Goal: Check status

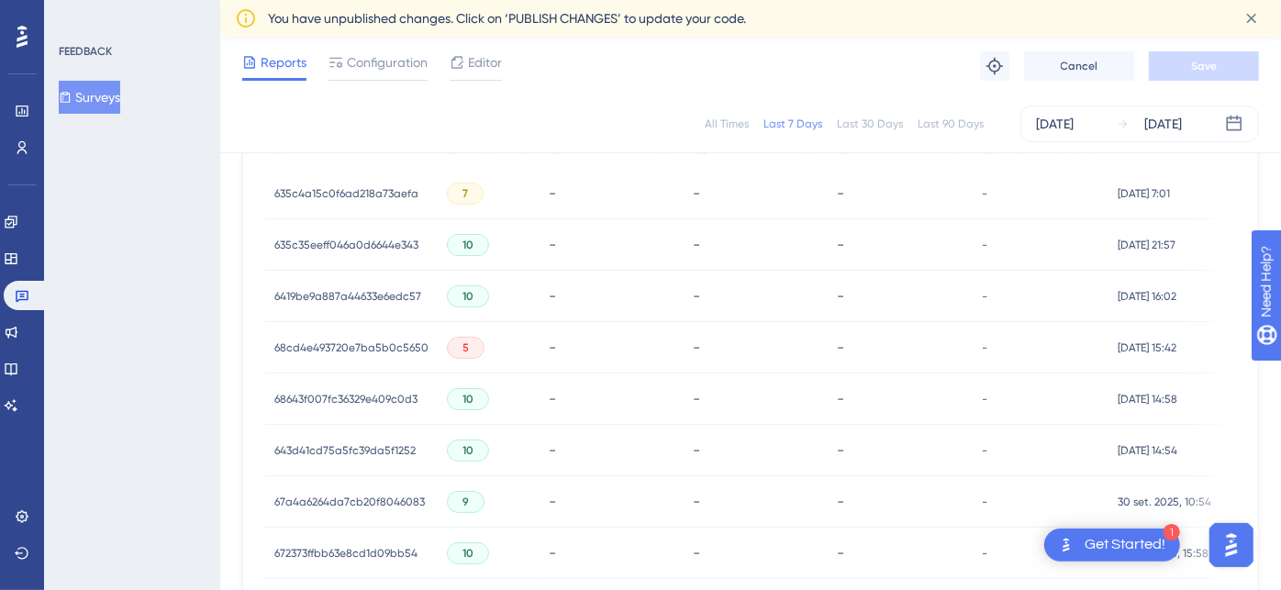
scroll to position [306, 0]
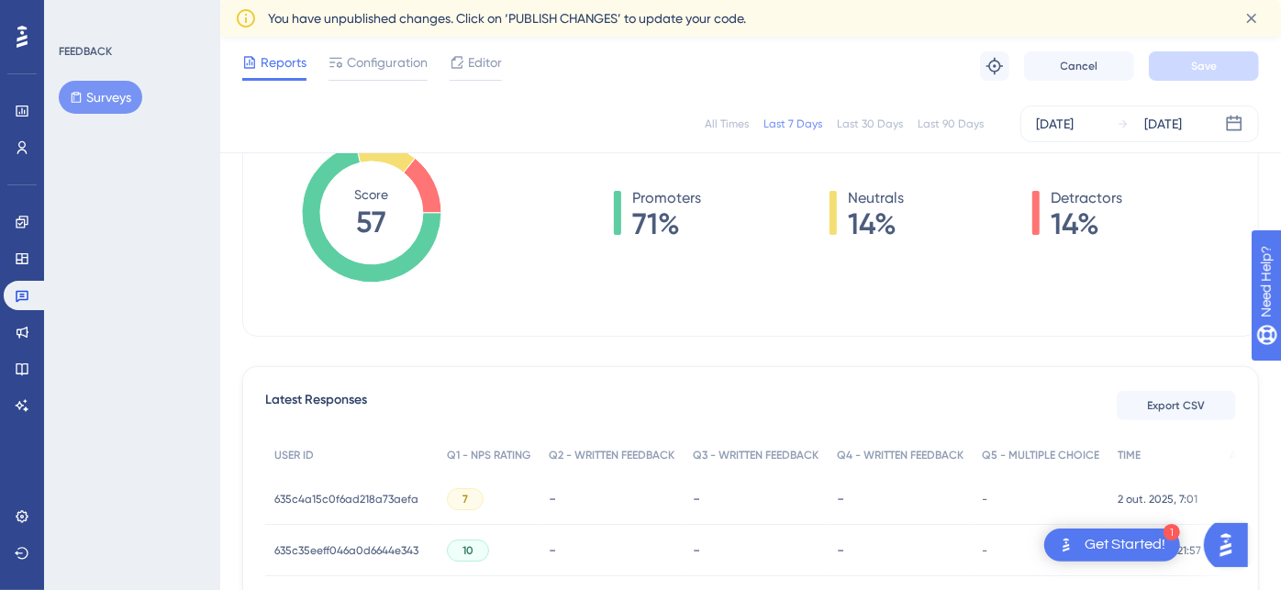
click at [374, 493] on span "635c4a15c0f6ad218a73aefa" at bounding box center [346, 499] width 144 height 15
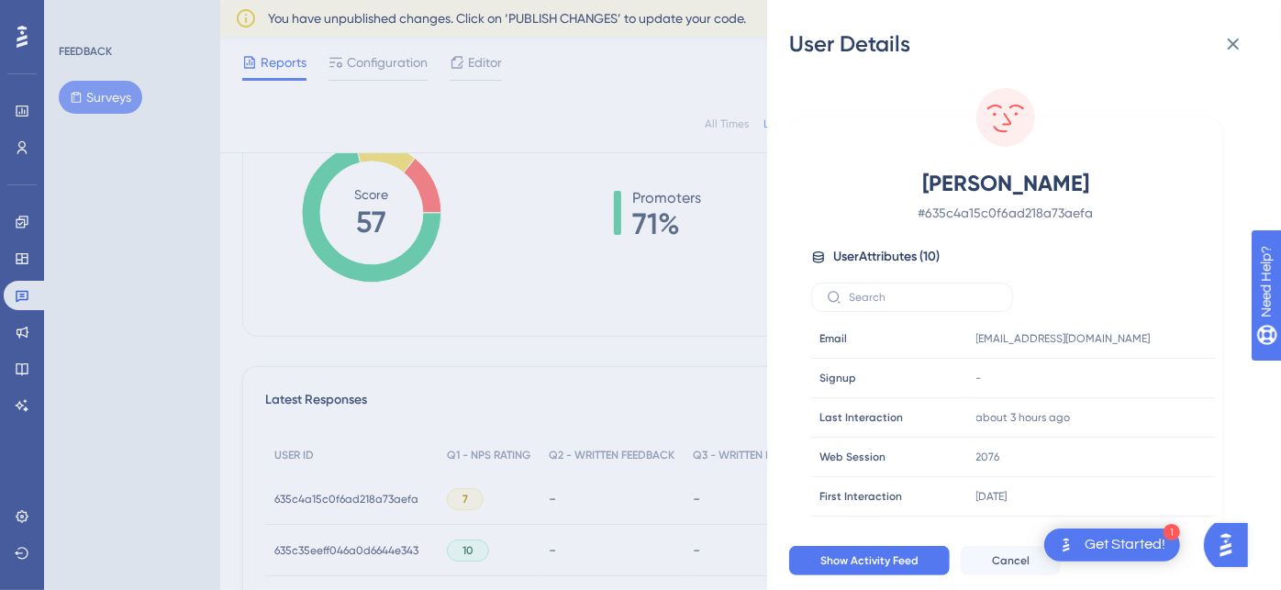
click at [164, 328] on div "User Details PAULO SENA # 635c4a15c0f6ad218a73aefa User Attributes ( 10 ) Email…" at bounding box center [640, 295] width 1281 height 590
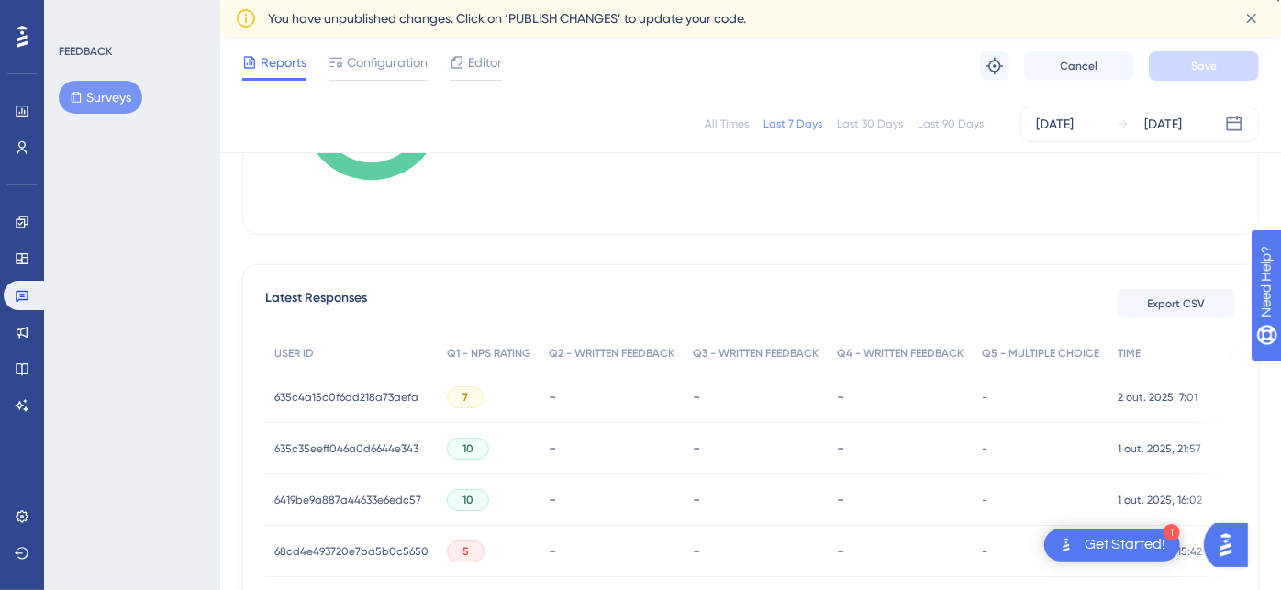
scroll to position [509, 0]
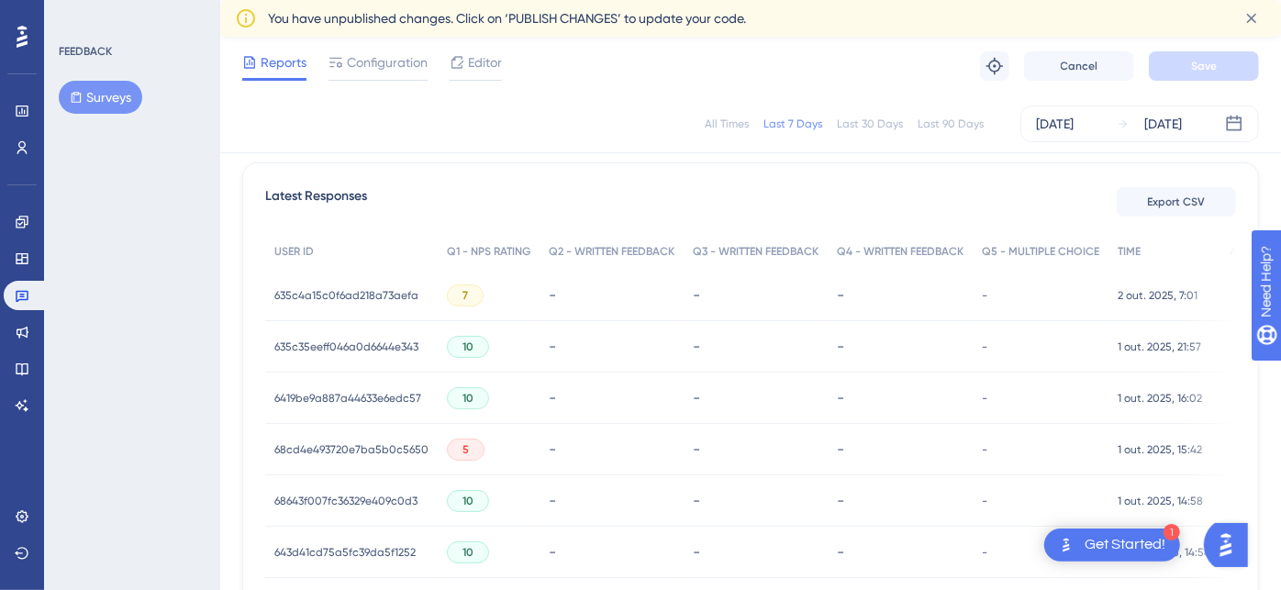
click at [358, 442] on span "68cd4e493720e7ba5b0c5650" at bounding box center [351, 449] width 154 height 15
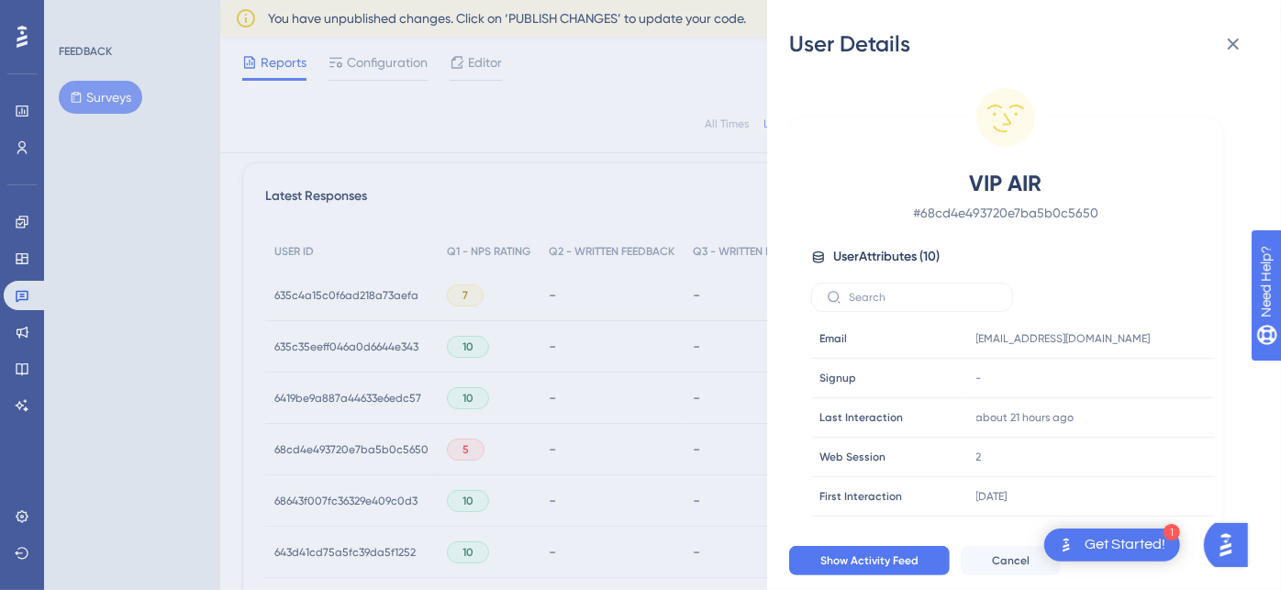
click at [257, 312] on div "User Details VIP AIR # 68cd4e493720e7ba5b0c5650 User Attributes ( 10 ) Email Em…" at bounding box center [640, 295] width 1281 height 590
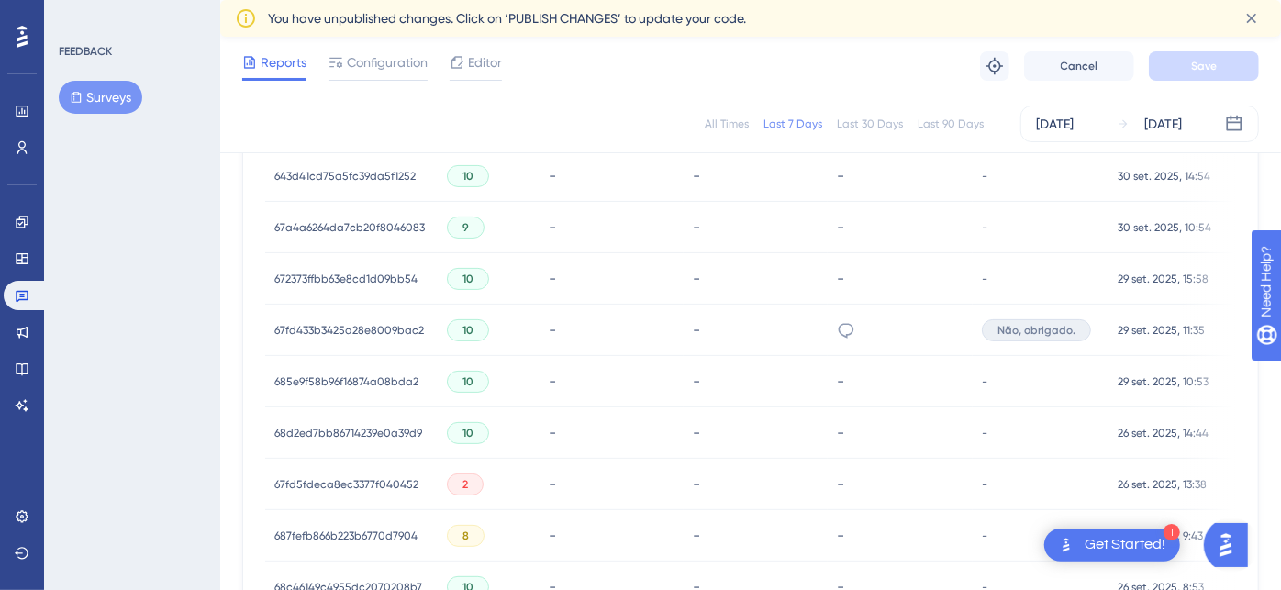
scroll to position [918, 0]
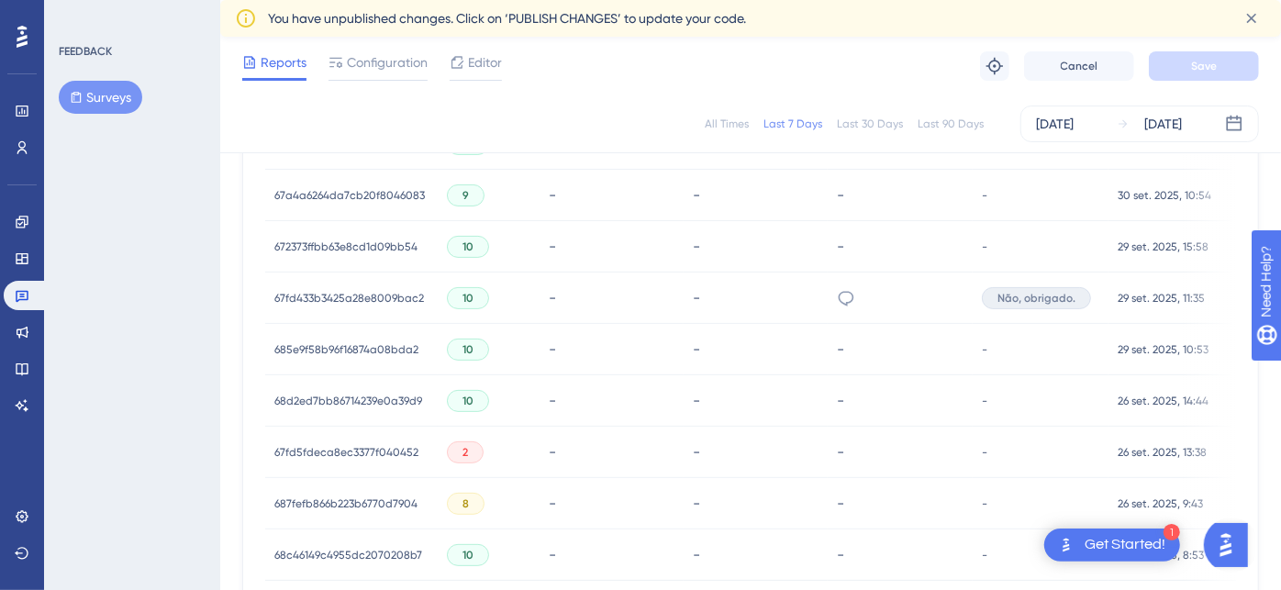
click at [374, 447] on span "67fd5fdeca8ec3377f040452" at bounding box center [346, 452] width 144 height 15
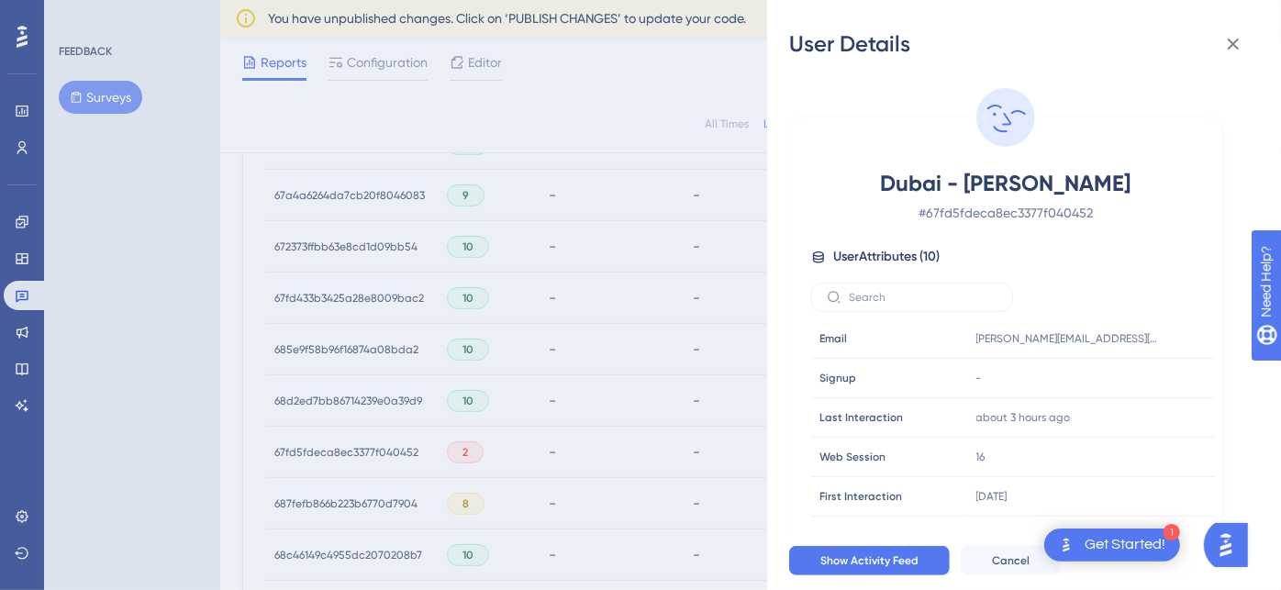
drag, startPoint x: 977, startPoint y: 180, endPoint x: 1200, endPoint y: 181, distance: 223.0
click at [1200, 181] on div "Dubai - Patrícia Galeni # 67fd5fdeca8ec3377f040452 User Attributes ( 10 ) Email…" at bounding box center [1005, 379] width 418 height 420
copy span "Patrícia Galeni"
click at [224, 298] on div "User Details Dubai - Patrícia Galeni # 67fd5fdeca8ec3377f040452 User Attributes…" at bounding box center [640, 295] width 1281 height 590
